Goal: Find specific page/section: Find specific page/section

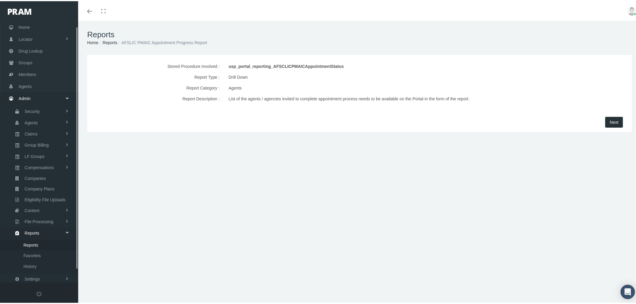
scroll to position [19, 0]
click at [610, 119] on span "Next" at bounding box center [614, 121] width 9 height 5
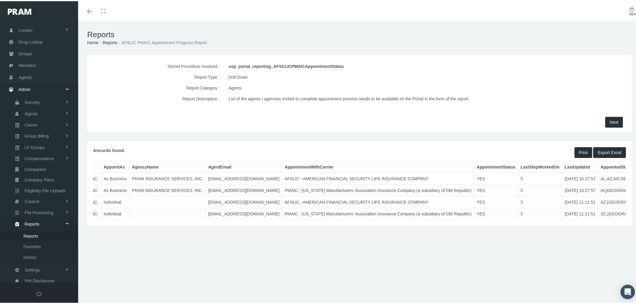
scroll to position [0, 192]
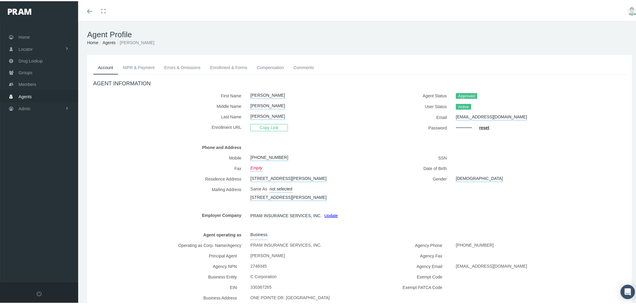
click at [141, 68] on link "NIPR & Payment" at bounding box center [138, 66] width 41 height 13
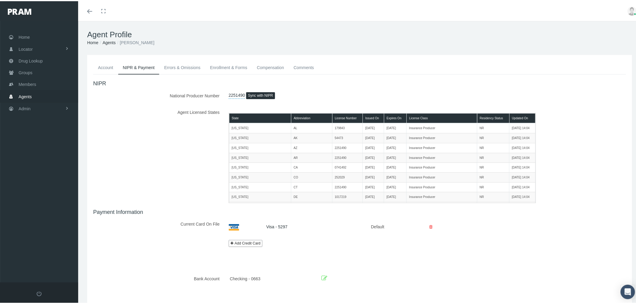
click at [186, 64] on link "Errors & Omissions" at bounding box center [182, 66] width 46 height 13
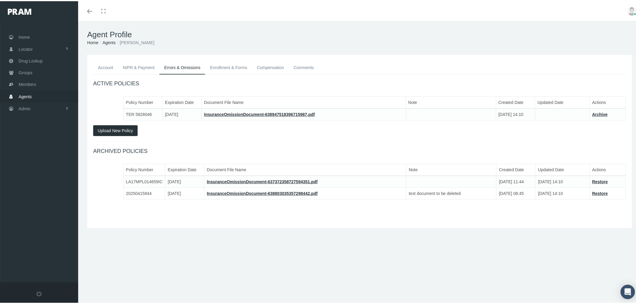
click at [222, 65] on link "Enrollment & Forms" at bounding box center [228, 66] width 47 height 13
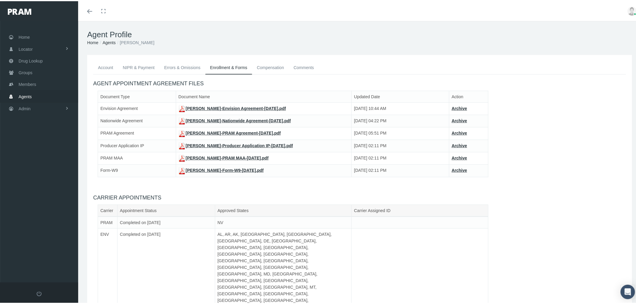
click at [272, 66] on link "Compensation" at bounding box center [270, 66] width 37 height 13
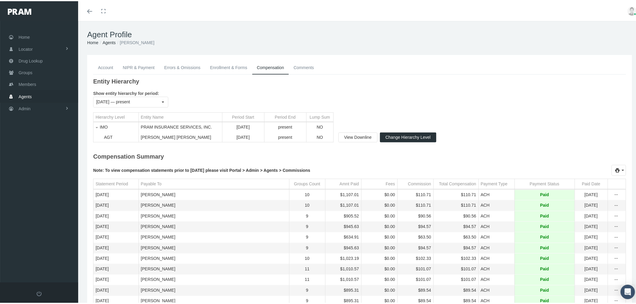
click at [303, 66] on link "Comments" at bounding box center [304, 66] width 30 height 13
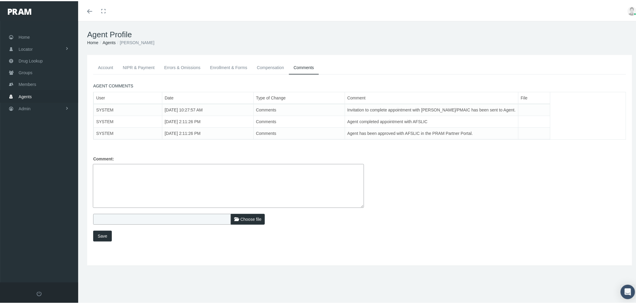
click at [277, 70] on link "Compensation" at bounding box center [270, 66] width 37 height 13
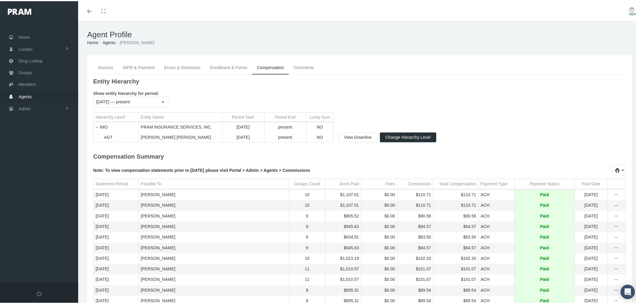
click at [232, 70] on link "Enrollment & Forms" at bounding box center [228, 66] width 47 height 13
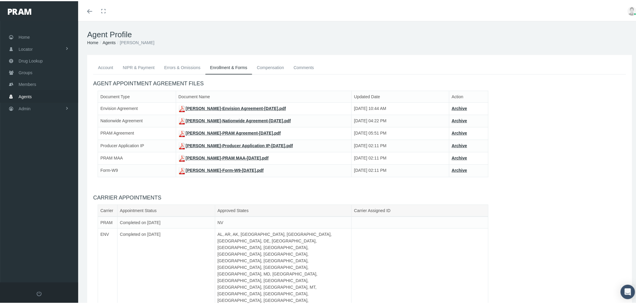
click at [183, 66] on link "Errors & Omissions" at bounding box center [182, 66] width 46 height 13
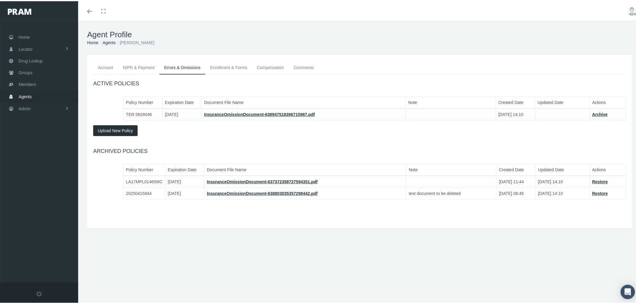
click at [143, 68] on link "NIPR & Payment" at bounding box center [138, 66] width 41 height 13
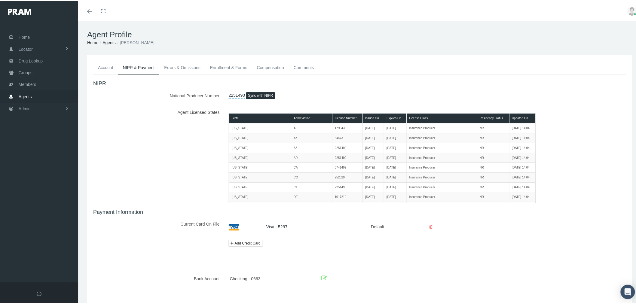
click at [103, 67] on link "Account" at bounding box center [105, 66] width 25 height 13
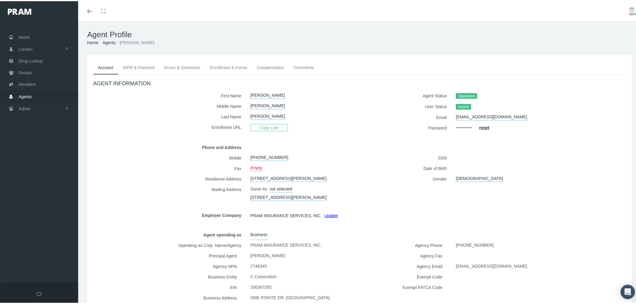
drag, startPoint x: 233, startPoint y: 67, endPoint x: 231, endPoint y: 70, distance: 3.7
click at [233, 67] on link "Enrollment & Forms" at bounding box center [228, 66] width 47 height 13
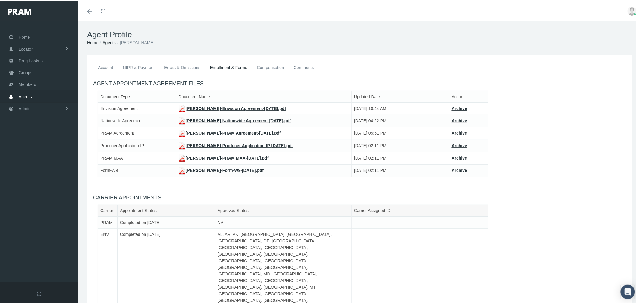
click at [196, 143] on link "DAVID WILSON-Producer Application IP-Sep 29, 2025.pdf" at bounding box center [236, 144] width 115 height 5
click at [223, 157] on link "DAVID WILSON-PRAM MAA-Sep 29, 2025.pdf" at bounding box center [224, 157] width 90 height 5
click at [239, 169] on link "DAVID WILSON-Form-W9-Sep 29, 2025.pdf" at bounding box center [221, 169] width 85 height 5
click at [32, 70] on link "Groups" at bounding box center [39, 72] width 78 height 12
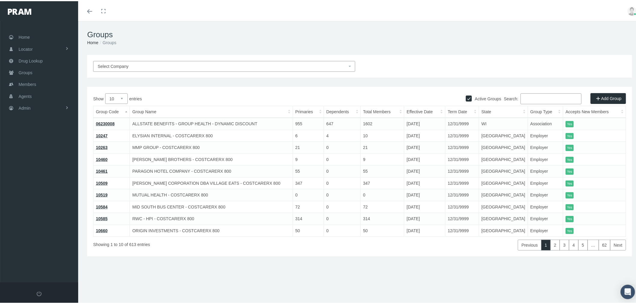
click at [232, 65] on span "Select Company" at bounding box center [223, 65] width 250 height 7
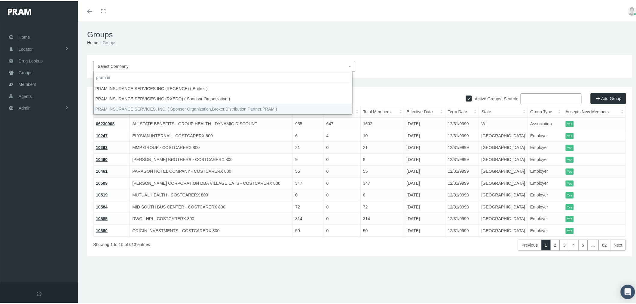
type input "pram in"
select select "53"
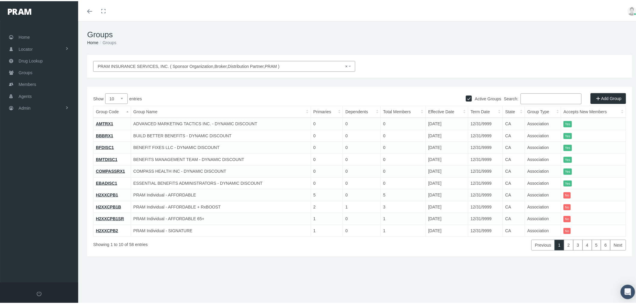
click at [532, 100] on input "Search:" at bounding box center [551, 97] width 61 height 11
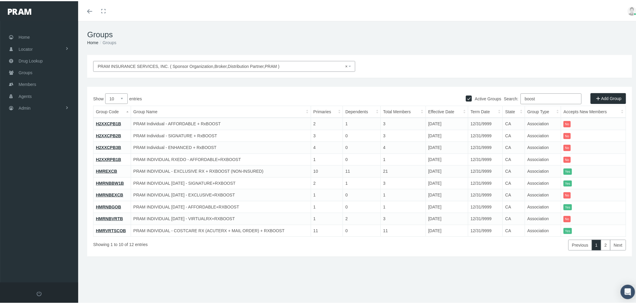
type input "boost"
click at [116, 97] on select "10 25 50 100" at bounding box center [116, 97] width 23 height 11
select select "50"
click at [105, 92] on select "10 25 50 100" at bounding box center [116, 97] width 23 height 11
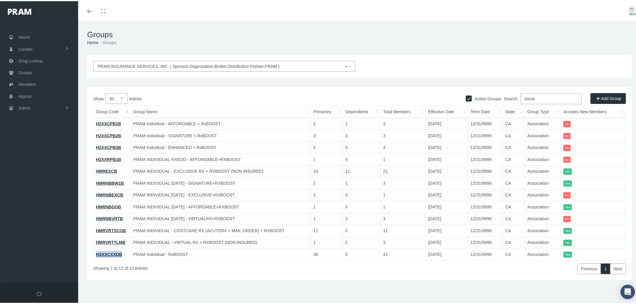
drag, startPoint x: 123, startPoint y: 253, endPoint x: 96, endPoint y: 253, distance: 27.1
click at [96, 253] on td "HSXXCXXDB" at bounding box center [113, 253] width 38 height 12
copy link "HSXXCXXDB"
drag, startPoint x: 545, startPoint y: 94, endPoint x: 517, endPoint y: 97, distance: 27.8
click at [517, 97] on label "Search: boost" at bounding box center [543, 97] width 78 height 11
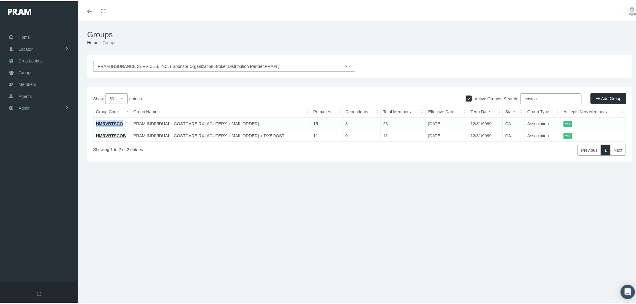
drag, startPoint x: 124, startPoint y: 122, endPoint x: 94, endPoint y: 121, distance: 30.4
click at [94, 121] on td "HMRVRTSCO" at bounding box center [113, 123] width 38 height 12
copy link "HMRVRTSCO"
drag, startPoint x: 516, startPoint y: 95, endPoint x: 510, endPoint y: 95, distance: 6.3
click at [510, 95] on label "Search: costca" at bounding box center [543, 97] width 78 height 11
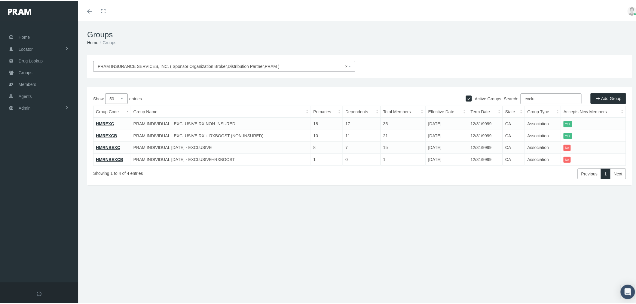
type input "exclu"
drag, startPoint x: 108, startPoint y: 122, endPoint x: 97, endPoint y: 122, distance: 11.7
click at [97, 122] on td "HMREXC" at bounding box center [113, 123] width 38 height 12
copy link "HMREXC"
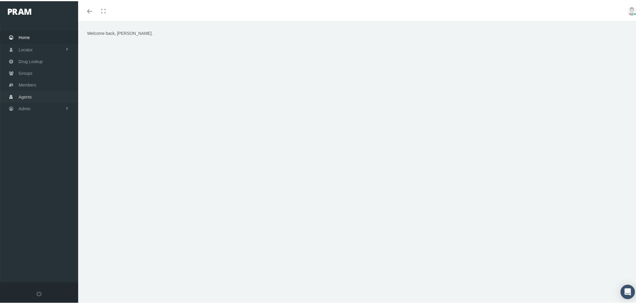
click at [35, 94] on link "Agents" at bounding box center [39, 96] width 78 height 12
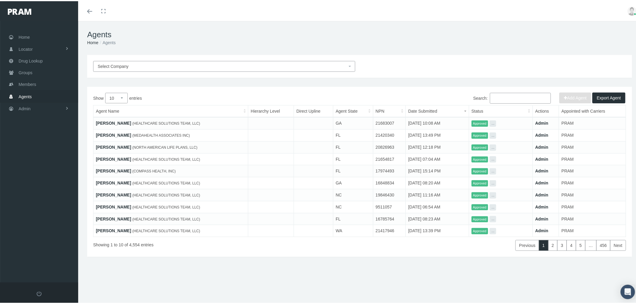
click at [213, 64] on span "Select Company" at bounding box center [223, 65] width 250 height 7
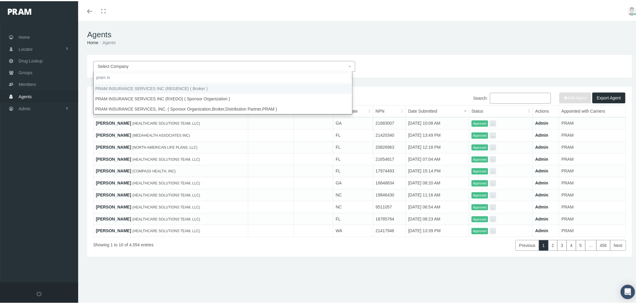
type input "pram in"
select select "1416"
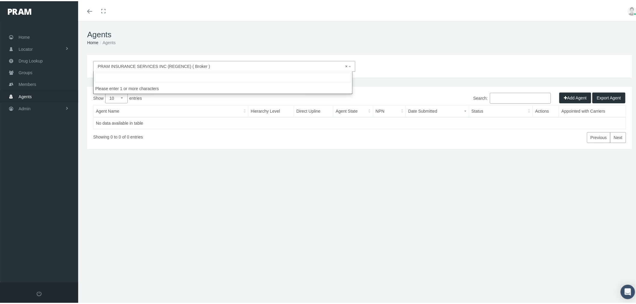
click at [290, 64] on span "× PRAM INSURANCE SERVICES INC (REGENCE) ( Broker )" at bounding box center [223, 65] width 250 height 7
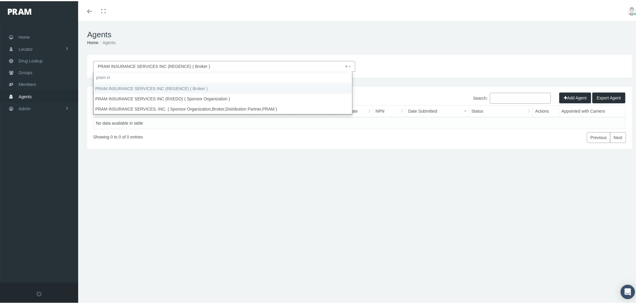
type input "pram in"
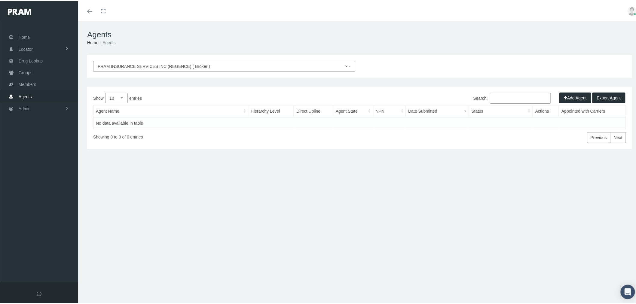
click at [194, 61] on span "× PRAM INSURANCE SERVICES INC (REGENCE) ( Broker )" at bounding box center [224, 65] width 262 height 11
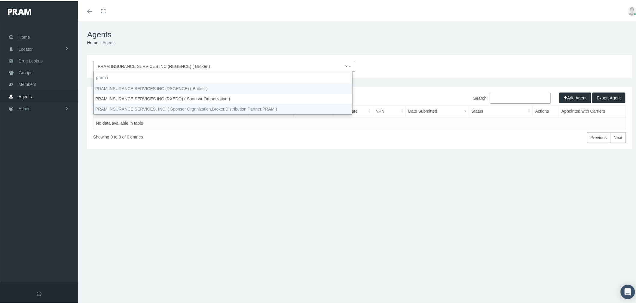
type input "pram i"
select select "53"
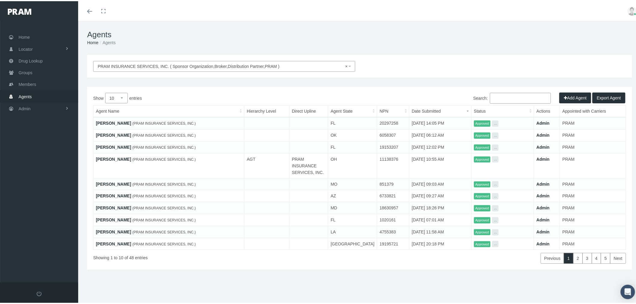
click at [507, 97] on input "Search:" at bounding box center [520, 97] width 61 height 11
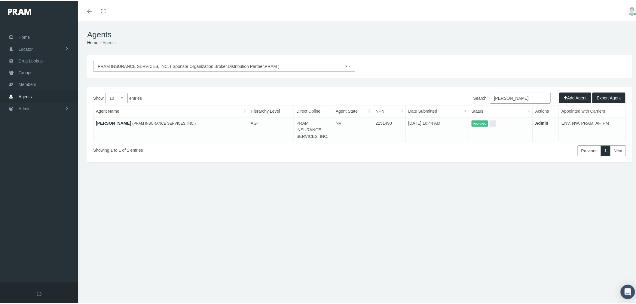
type input "wilson"
drag, startPoint x: 539, startPoint y: 121, endPoint x: 536, endPoint y: 121, distance: 3.3
click at [539, 121] on link "Admin" at bounding box center [542, 122] width 13 height 5
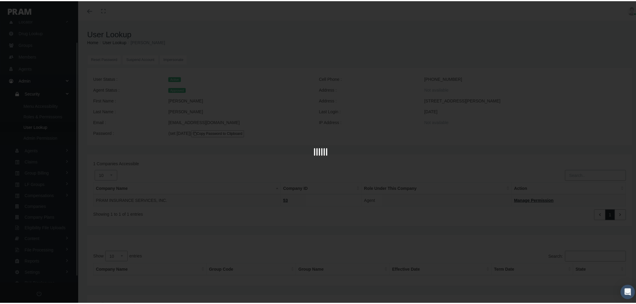
scroll to position [29, 0]
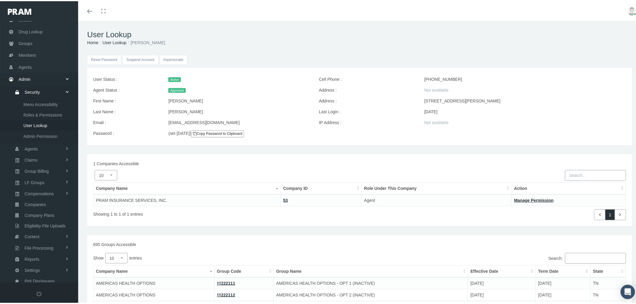
click at [180, 58] on input "Impersonate" at bounding box center [174, 59] width 28 height 10
